Goal: Information Seeking & Learning: Learn about a topic

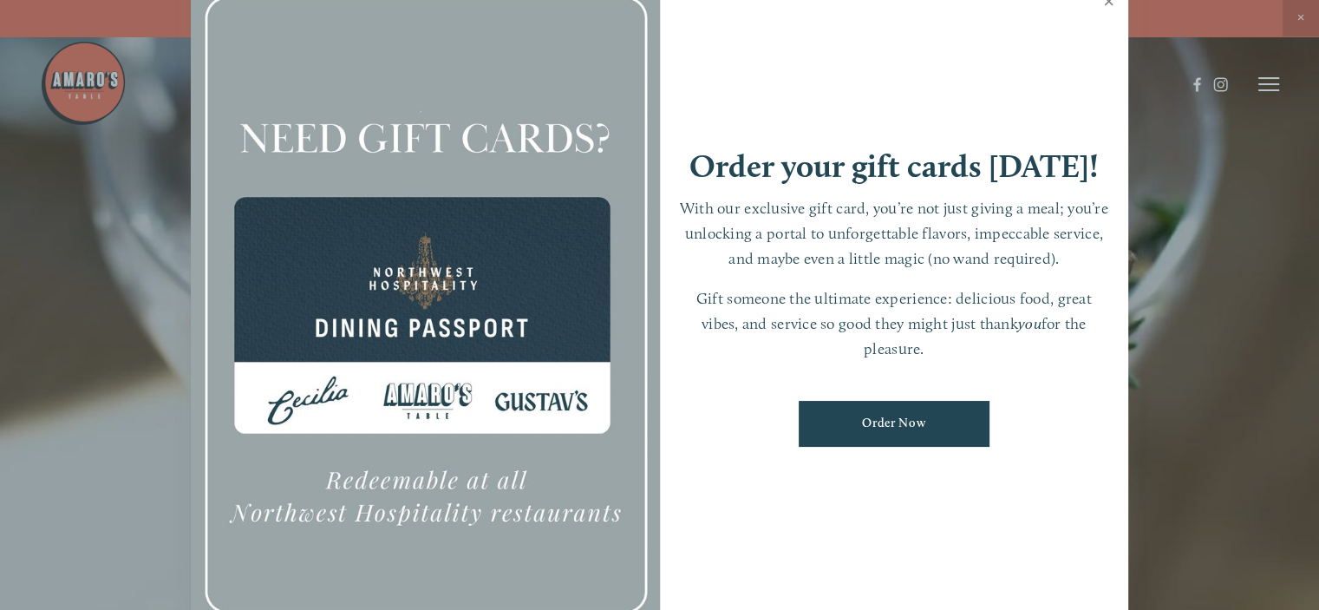
click at [1113, 0] on link "Close" at bounding box center [1109, 3] width 34 height 49
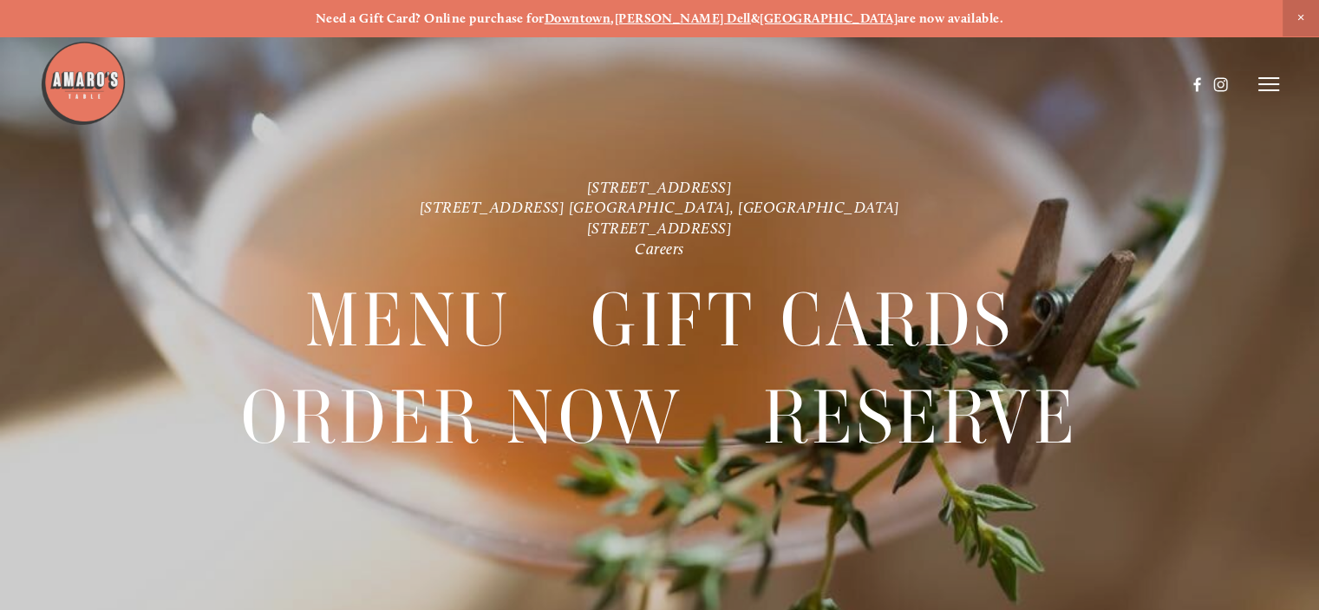
click at [1267, 95] on header "Menu Order Now Visit Gallery 0" at bounding box center [660, 84] width 1240 height 168
click at [1267, 83] on icon at bounding box center [1268, 84] width 21 height 16
click at [954, 82] on span "Menu" at bounding box center [957, 83] width 32 height 15
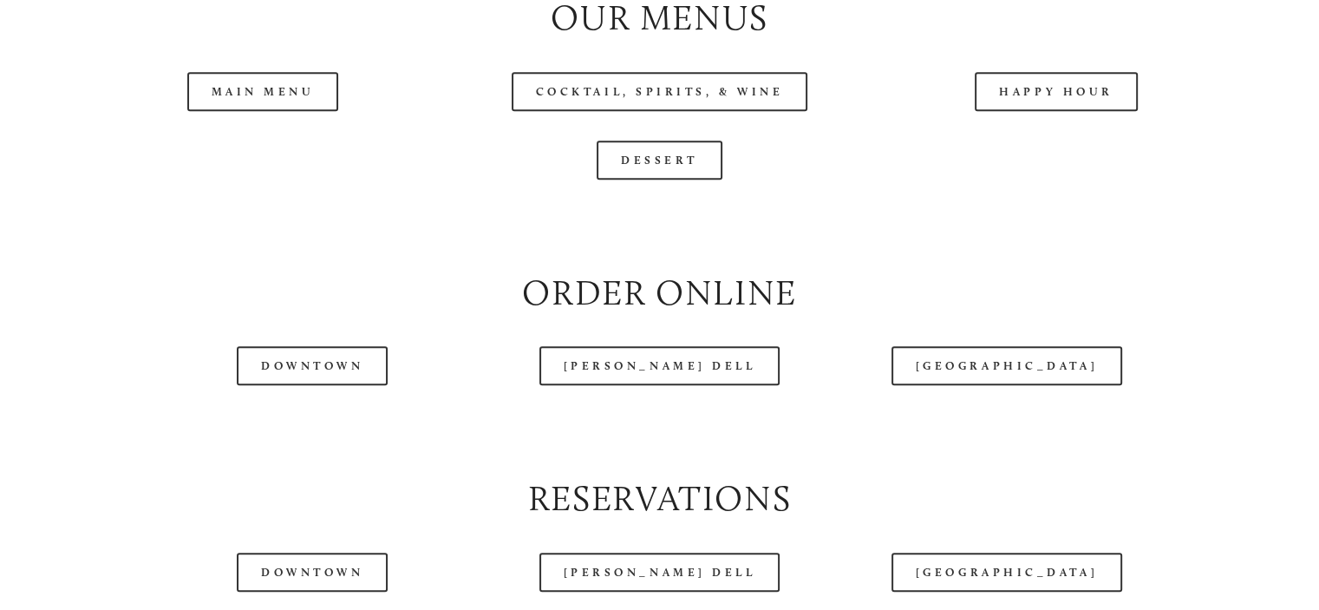
scroll to position [2064, 0]
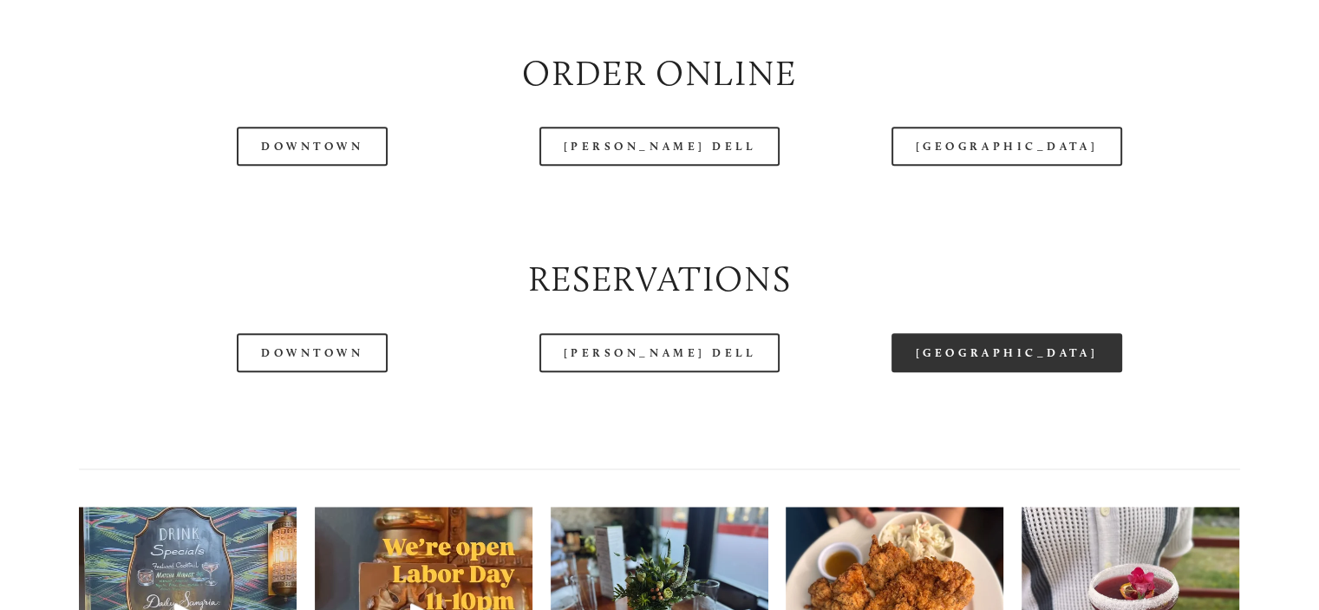
click at [1068, 372] on link "[GEOGRAPHIC_DATA]" at bounding box center [1007, 352] width 231 height 39
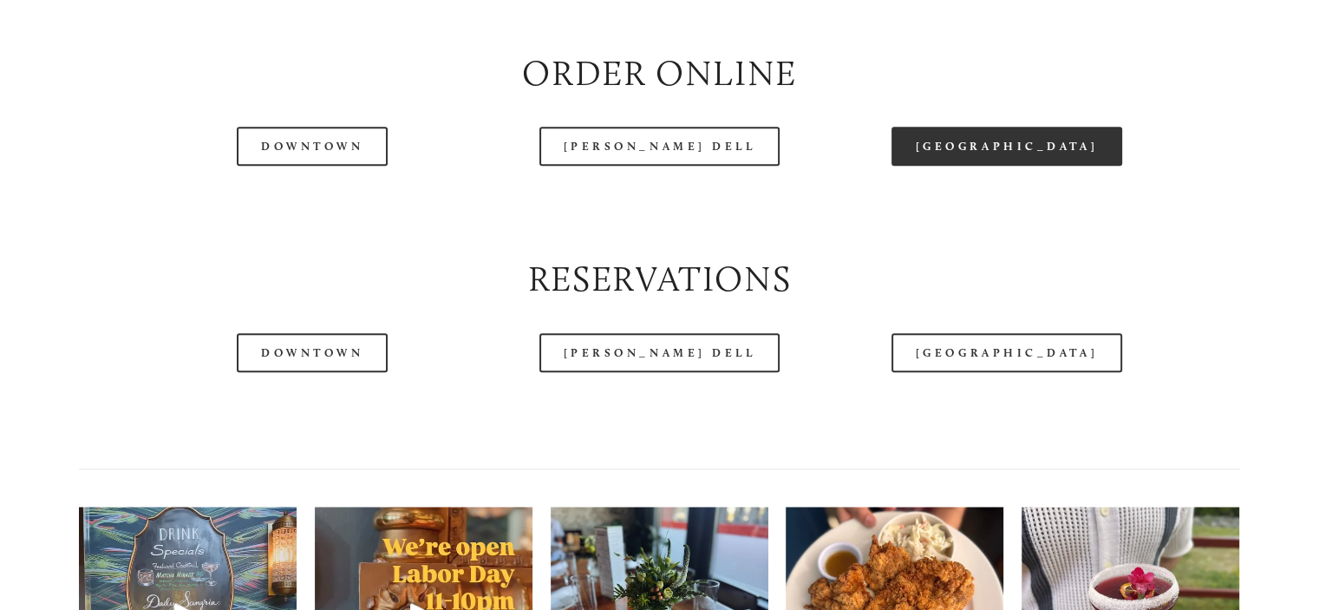
click at [967, 166] on link "[GEOGRAPHIC_DATA]" at bounding box center [1007, 146] width 231 height 39
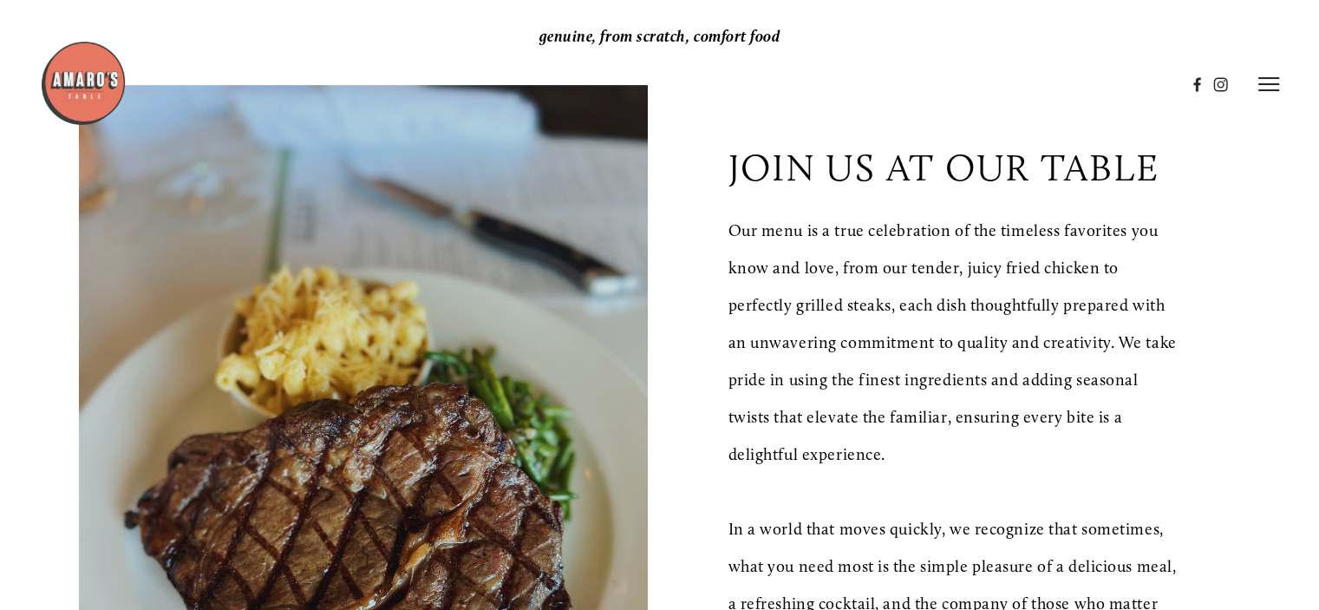
scroll to position [0, 0]
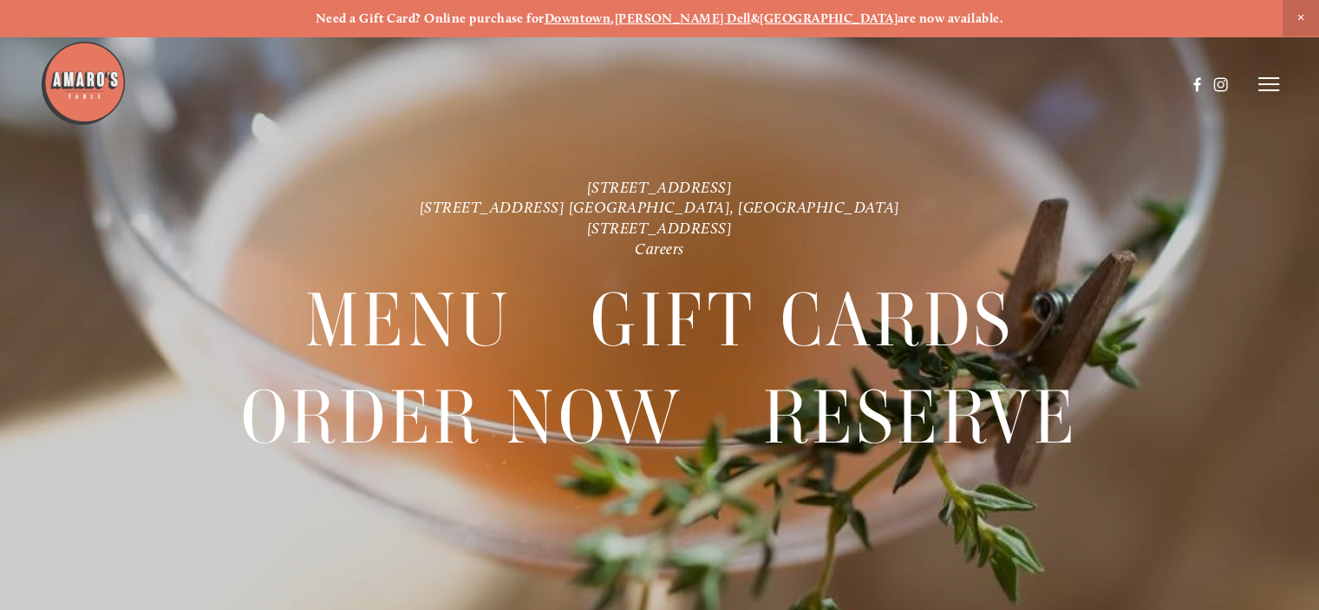
click at [1266, 80] on icon at bounding box center [1268, 84] width 21 height 16
click at [951, 82] on span "Menu" at bounding box center [957, 83] width 32 height 15
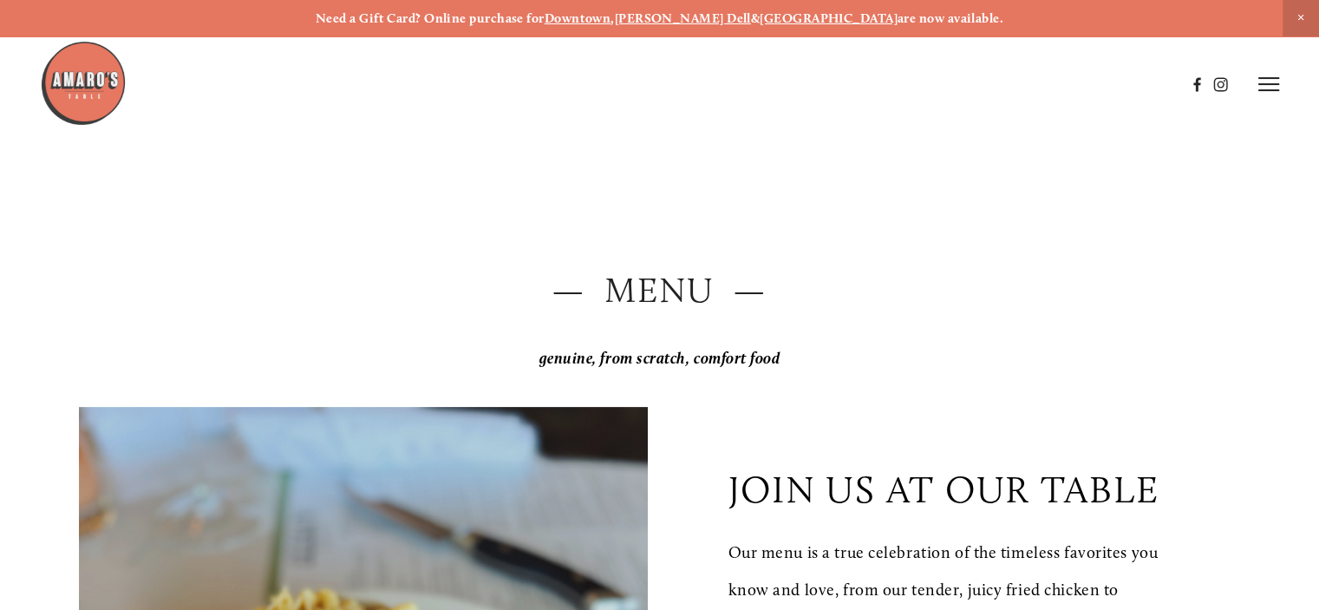
click at [1261, 89] on icon at bounding box center [1268, 84] width 21 height 16
click at [1263, 78] on icon at bounding box center [1266, 84] width 16 height 16
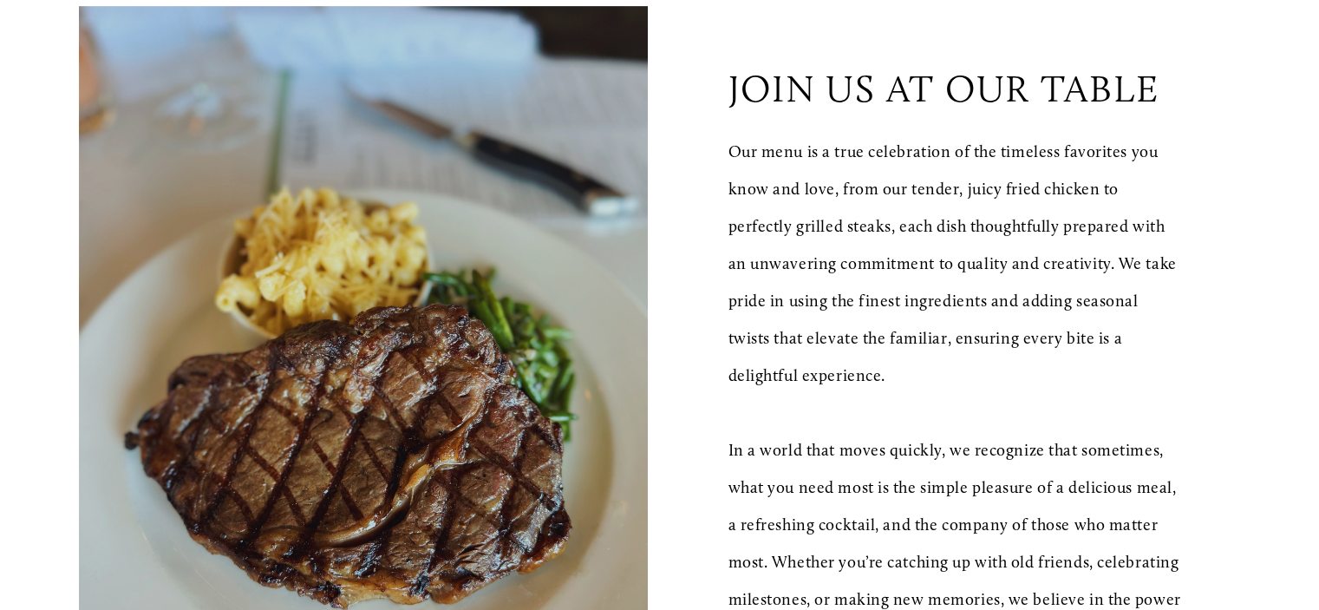
scroll to position [493, 0]
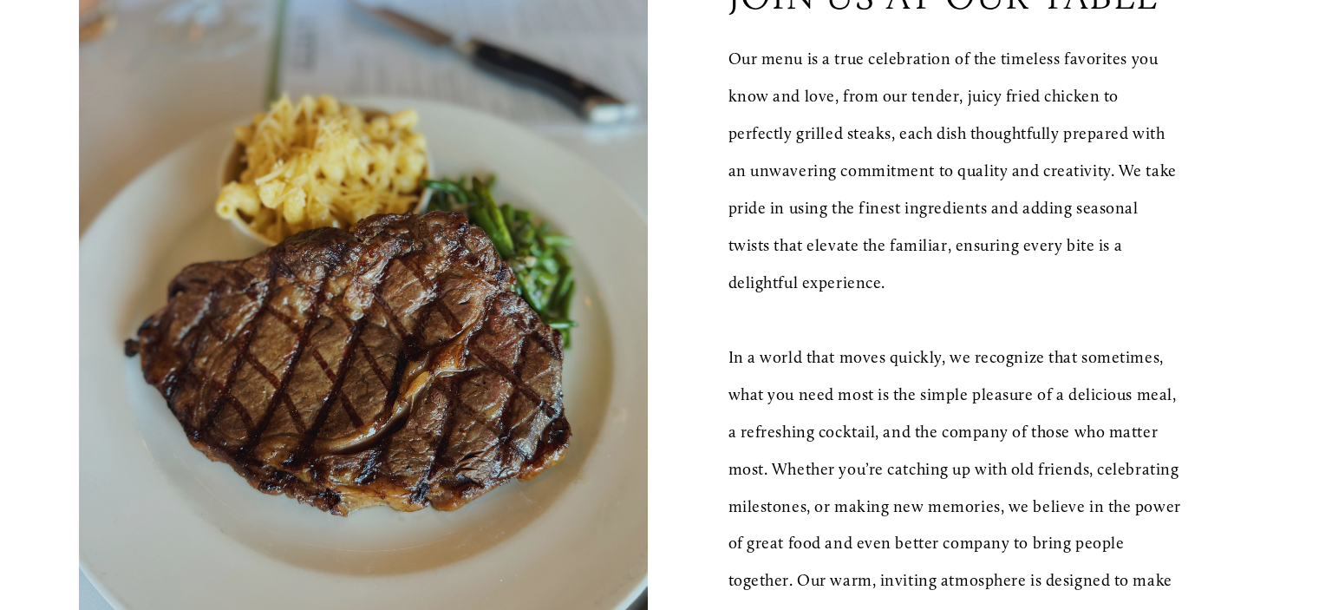
drag, startPoint x: 1311, startPoint y: 121, endPoint x: 1312, endPoint y: 211, distance: 90.2
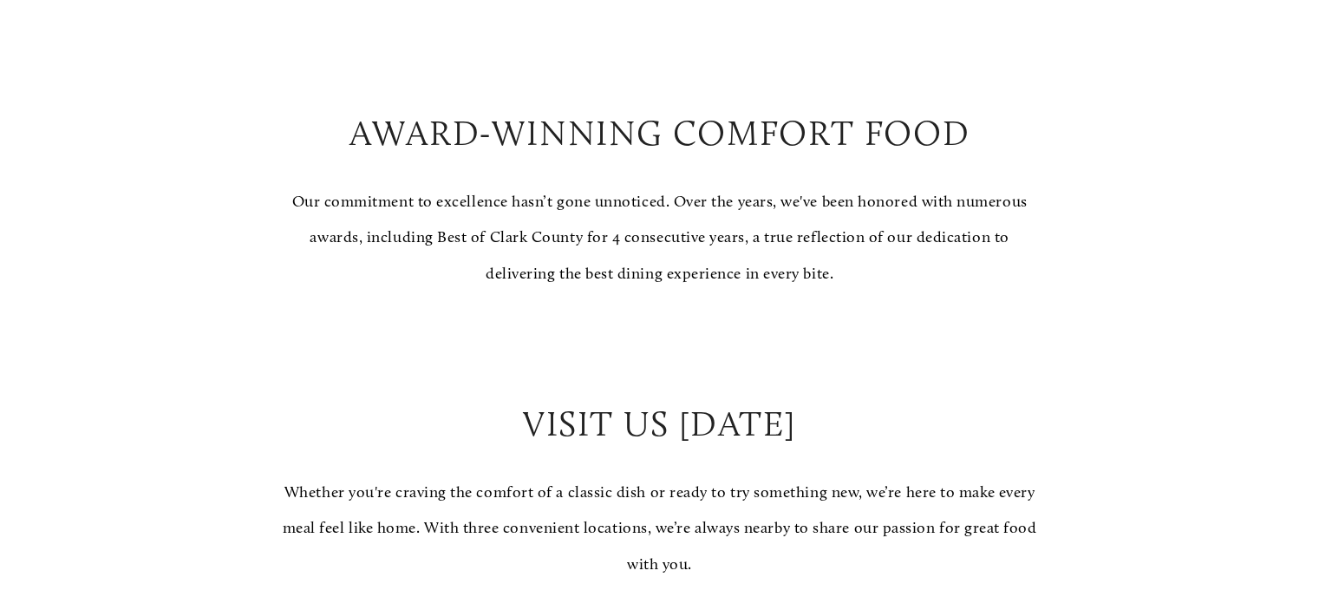
scroll to position [1701, 0]
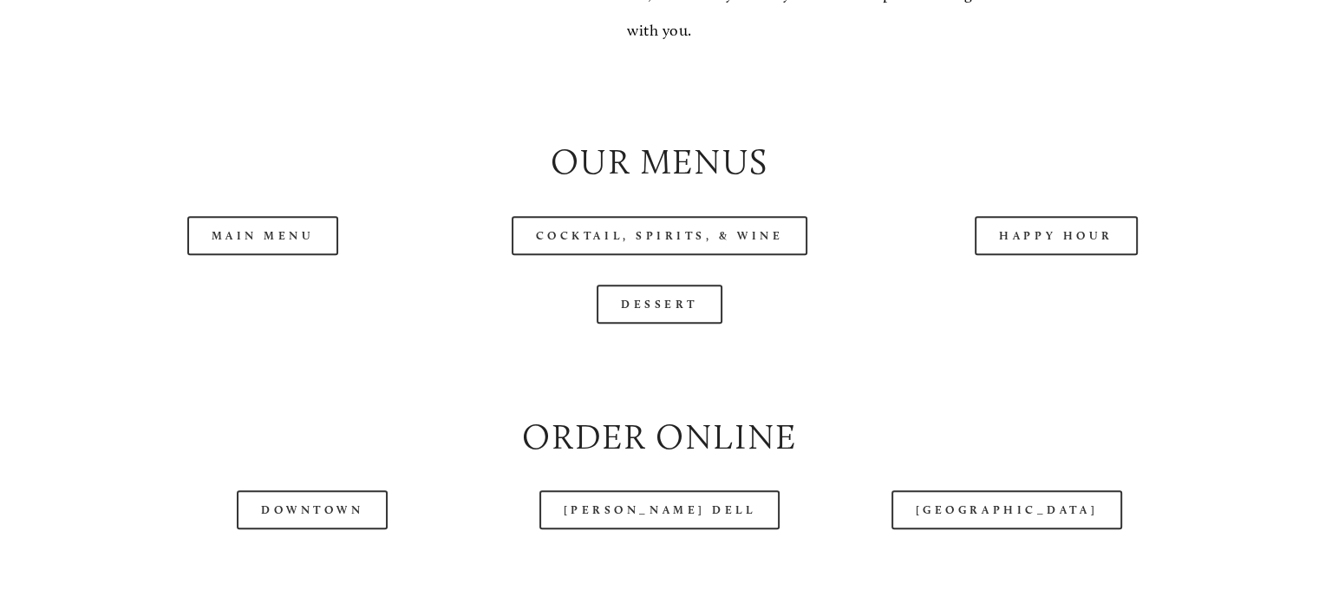
click at [278, 270] on div "Main Menu" at bounding box center [262, 235] width 396 height 69
click at [270, 255] on link "Main Menu" at bounding box center [263, 235] width 152 height 39
